Goal: Task Accomplishment & Management: Manage account settings

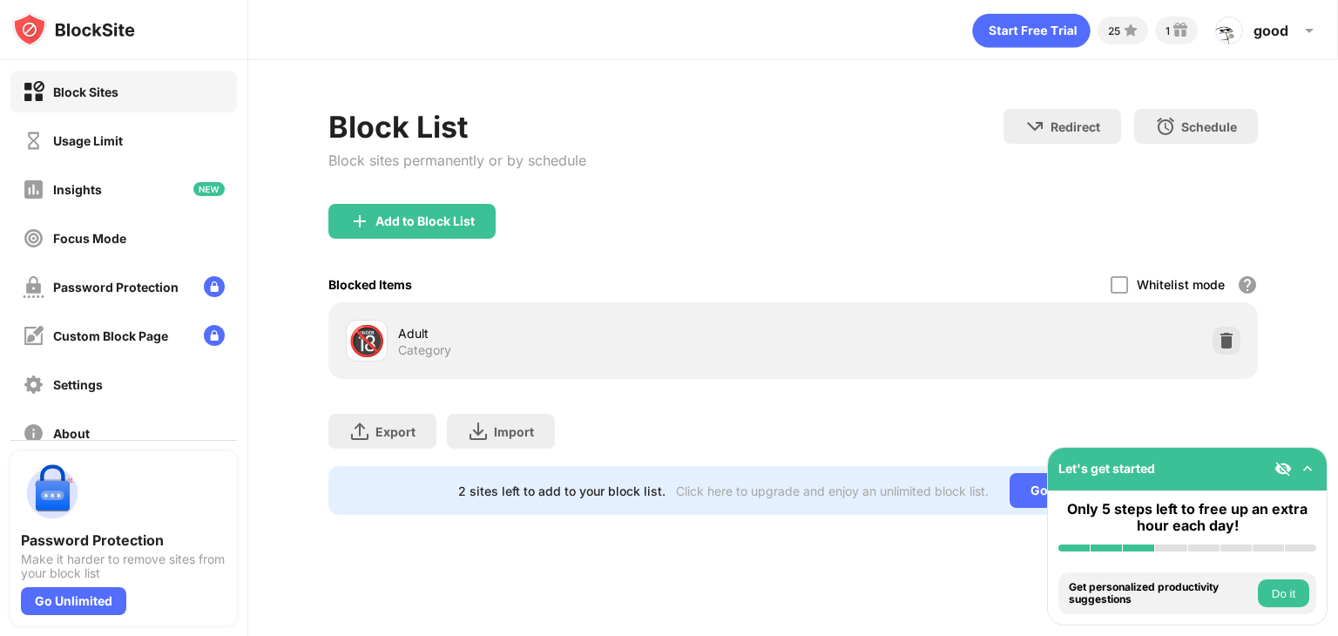
click at [98, 140] on div "Usage Limit" at bounding box center [88, 140] width 70 height 15
